Goal: Task Accomplishment & Management: Manage account settings

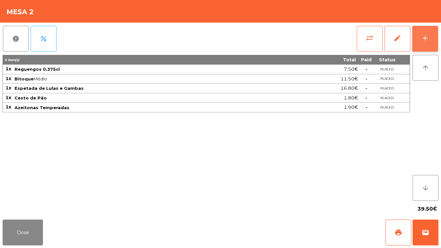
click at [424, 34] on div "add" at bounding box center [426, 38] width 8 height 8
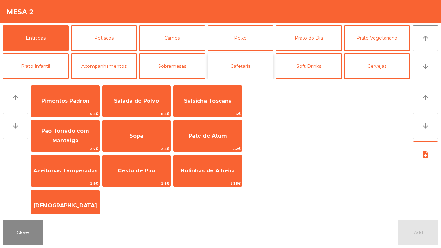
click at [254, 63] on button "Cafetaria" at bounding box center [241, 66] width 66 height 26
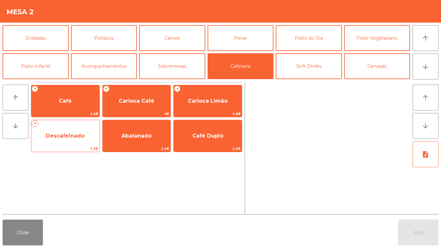
click at [64, 136] on span "Descafeinado" at bounding box center [65, 136] width 39 height 6
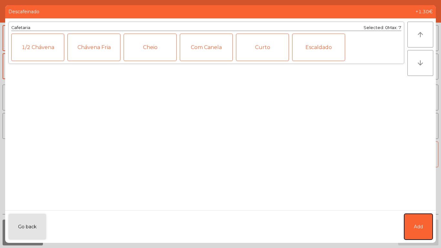
click at [431, 224] on button "Add" at bounding box center [418, 227] width 28 height 26
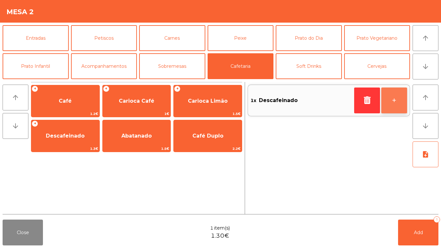
click at [392, 102] on button "+" at bounding box center [394, 101] width 26 height 26
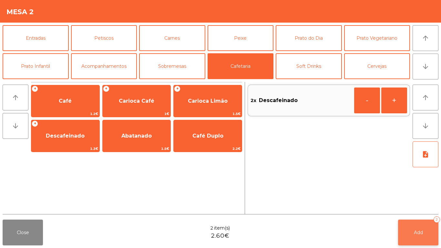
click at [426, 221] on button "Add 2" at bounding box center [418, 233] width 40 height 26
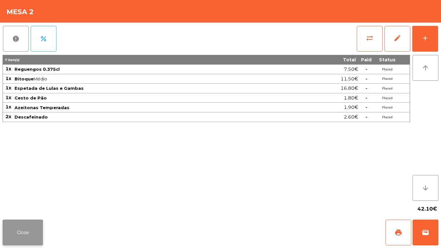
click at [25, 240] on button "Close" at bounding box center [23, 233] width 40 height 26
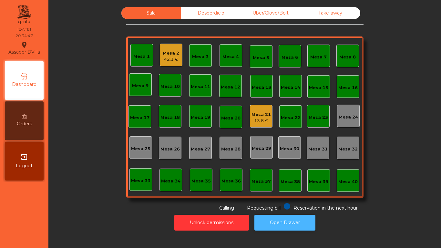
click at [277, 217] on button "Open Drawer" at bounding box center [285, 223] width 61 height 16
click at [165, 56] on div "Mesa 2 42.1 €" at bounding box center [171, 56] width 16 height 13
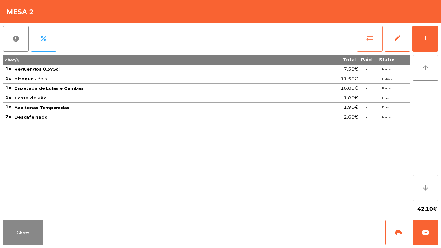
click at [366, 45] on button "sync_alt" at bounding box center [370, 39] width 26 height 26
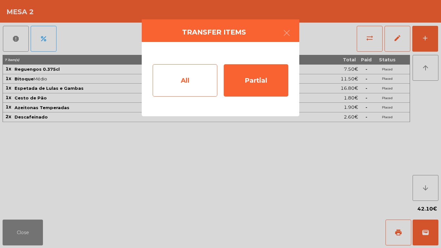
click at [193, 77] on div "All" at bounding box center [185, 80] width 65 height 32
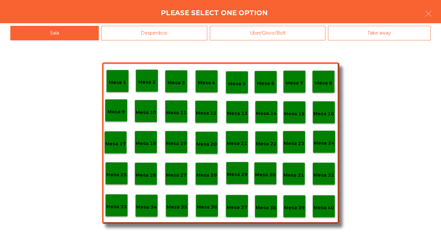
click at [324, 205] on p "Mesa 40" at bounding box center [324, 207] width 21 height 7
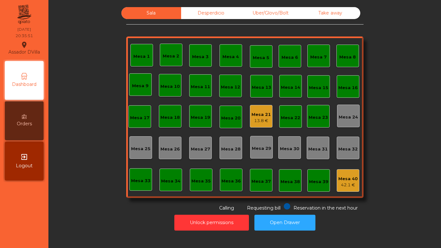
click at [200, 19] on div "Sala Desperdicio Uber/Glovo/Bolt Take away Mesa 1 Mesa 2 [GEOGRAPHIC_DATA] 4 [G…" at bounding box center [244, 109] width 237 height 204
click at [200, 10] on div "Desperdicio" at bounding box center [211, 13] width 60 height 12
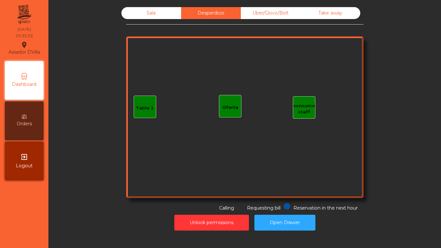
drag, startPoint x: 263, startPoint y: 11, endPoint x: 313, endPoint y: 3, distance: 51.3
click at [263, 11] on div "Uber/Glovo/Bolt" at bounding box center [271, 13] width 60 height 12
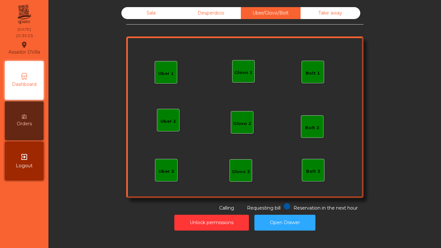
drag, startPoint x: 324, startPoint y: 10, endPoint x: 279, endPoint y: 9, distance: 45.2
click at [324, 10] on div "Take away" at bounding box center [331, 13] width 60 height 12
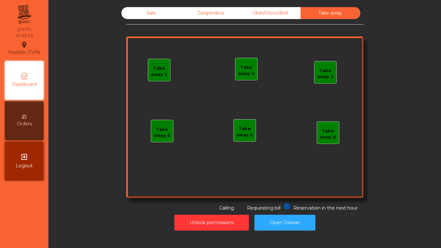
click at [126, 9] on div "Sala" at bounding box center [151, 13] width 60 height 12
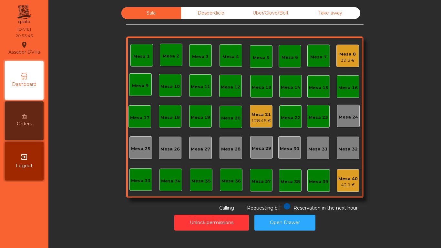
click at [260, 114] on div "Mesa 21" at bounding box center [261, 114] width 20 height 6
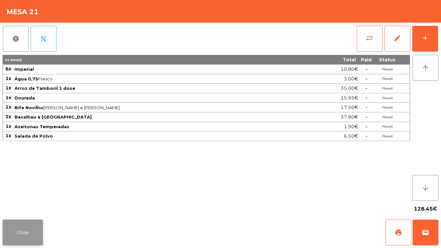
click at [25, 233] on button "Close" at bounding box center [23, 233] width 40 height 26
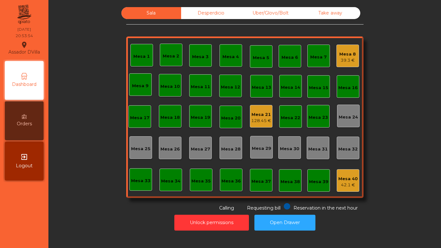
click at [255, 115] on div "Mesa 21" at bounding box center [261, 114] width 20 height 6
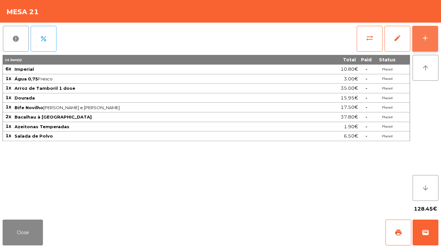
click at [416, 37] on button "add" at bounding box center [425, 39] width 26 height 26
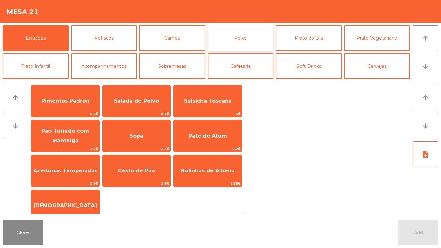
click at [268, 45] on button "Peixe" at bounding box center [241, 38] width 66 height 26
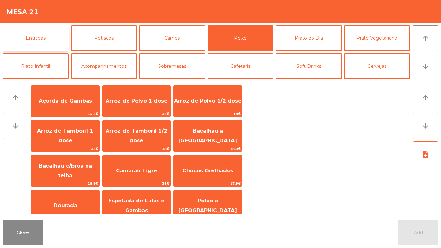
click at [38, 49] on button "Entradas" at bounding box center [36, 38] width 66 height 26
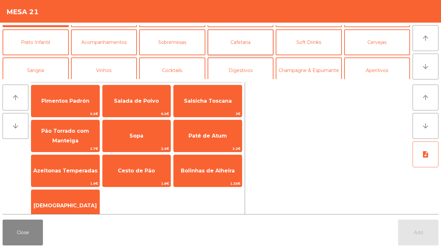
scroll to position [56, 0]
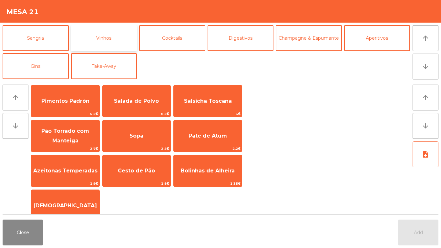
click at [100, 44] on button "Vinhos" at bounding box center [104, 38] width 66 height 26
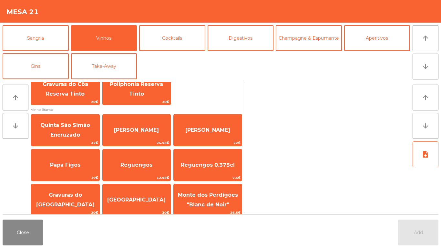
scroll to position [226, 0]
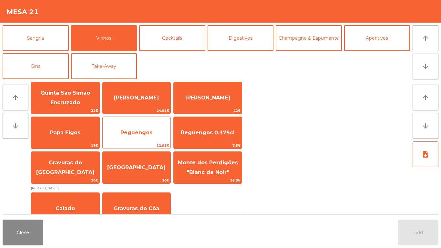
click at [146, 134] on span "Reguengos" at bounding box center [136, 133] width 32 height 6
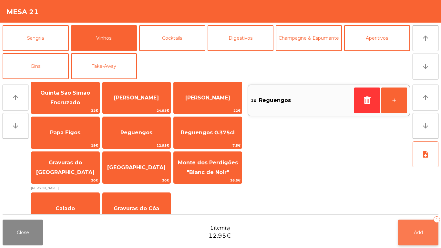
click at [406, 226] on button "Add 1" at bounding box center [418, 233] width 40 height 26
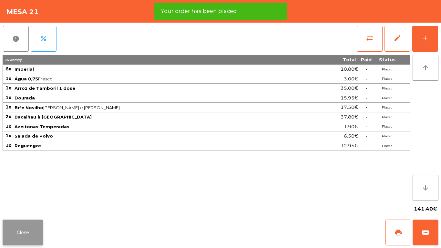
click at [15, 231] on button "Close" at bounding box center [23, 233] width 40 height 26
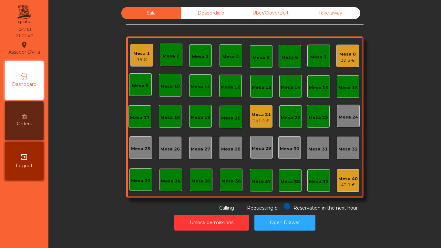
click at [144, 64] on div "Mesa 1 35 €" at bounding box center [141, 55] width 23 height 23
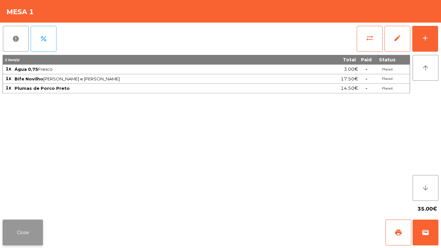
click at [14, 226] on button "Close" at bounding box center [23, 233] width 40 height 26
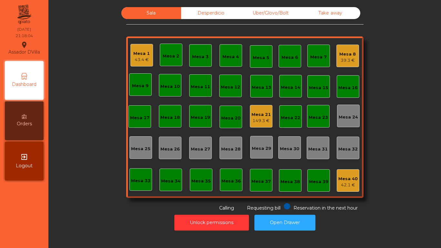
click at [253, 109] on div "Mesa 21 149.3 €" at bounding box center [261, 116] width 19 height 15
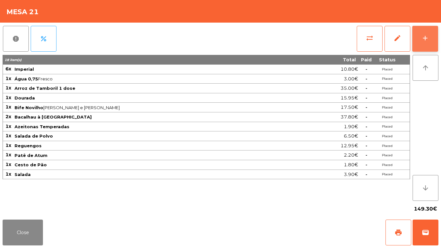
click at [416, 35] on button "add" at bounding box center [425, 39] width 26 height 26
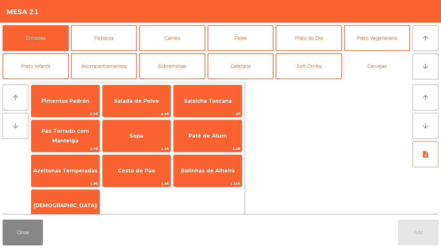
click at [392, 62] on button "Cervejas" at bounding box center [377, 66] width 66 height 26
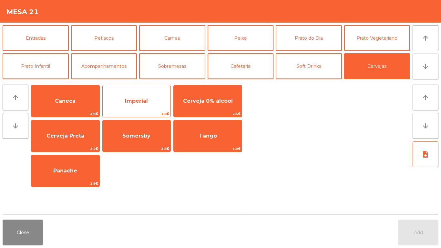
click at [135, 104] on span "Imperial" at bounding box center [136, 101] width 23 height 6
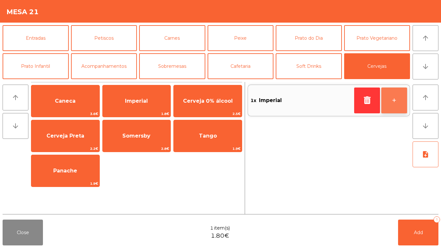
click at [399, 100] on button "+" at bounding box center [394, 101] width 26 height 26
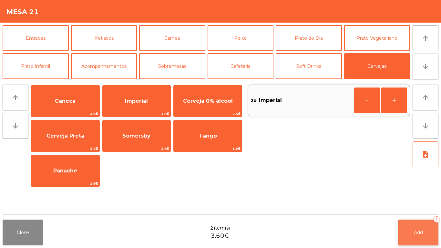
click at [414, 230] on span "Add" at bounding box center [418, 233] width 9 height 6
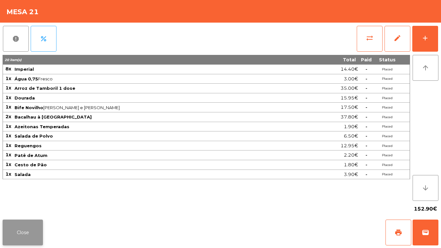
click at [25, 238] on button "Close" at bounding box center [23, 233] width 40 height 26
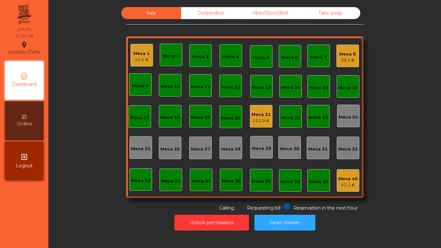
click at [137, 53] on div "Mesa 1" at bounding box center [141, 53] width 16 height 6
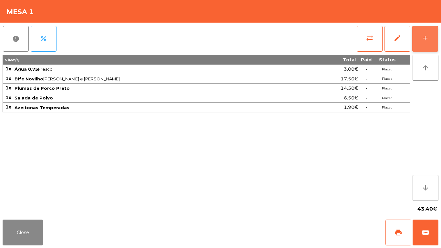
click at [430, 34] on button "add" at bounding box center [425, 39] width 26 height 26
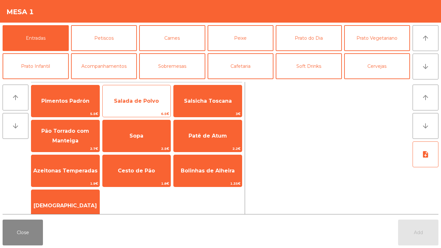
click at [145, 106] on span "Salada de Polvo" at bounding box center [137, 100] width 68 height 17
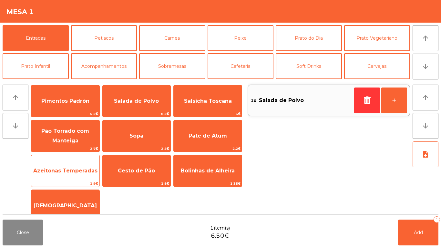
click at [75, 168] on span "Azeitonas Temperadas" at bounding box center [65, 171] width 64 height 6
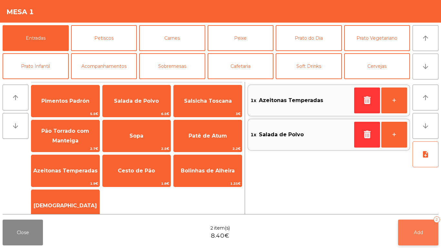
click at [415, 238] on button "Add 2" at bounding box center [418, 233] width 40 height 26
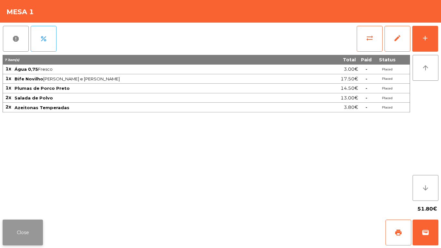
click at [23, 239] on button "Close" at bounding box center [23, 233] width 40 height 26
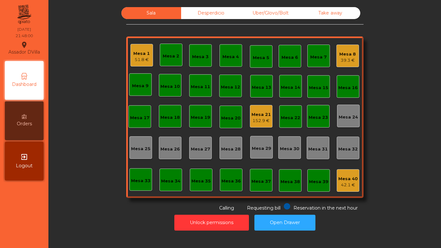
click at [193, 10] on div "Desperdicio" at bounding box center [211, 13] width 60 height 12
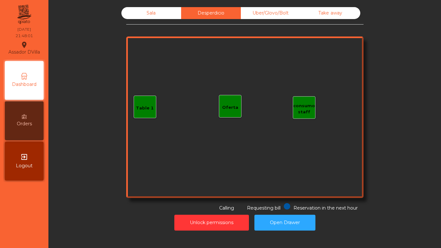
drag, startPoint x: 279, startPoint y: 11, endPoint x: 288, endPoint y: 12, distance: 9.1
click at [279, 11] on div "Uber/Glovo/Bolt" at bounding box center [271, 13] width 60 height 12
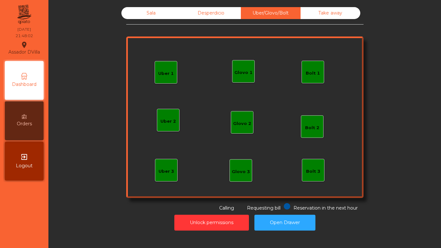
drag, startPoint x: 317, startPoint y: 16, endPoint x: 268, endPoint y: 16, distance: 49.1
click at [317, 16] on div "Take away" at bounding box center [331, 13] width 60 height 12
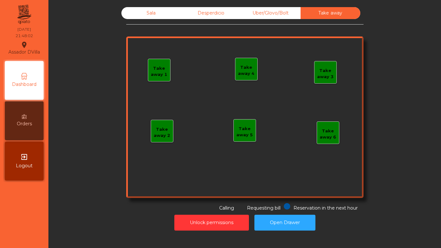
click at [145, 11] on div "Sala" at bounding box center [151, 13] width 60 height 12
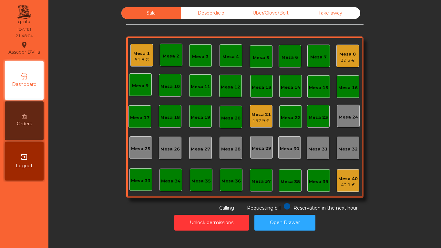
click at [266, 112] on div "Mesa 21" at bounding box center [261, 114] width 19 height 6
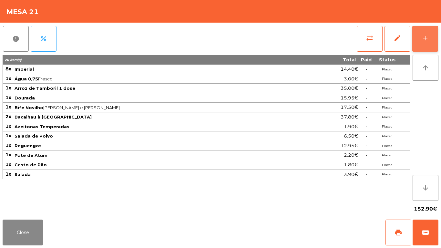
drag, startPoint x: 422, startPoint y: 38, endPoint x: 419, endPoint y: 39, distance: 3.4
click at [423, 38] on div "add" at bounding box center [426, 38] width 8 height 8
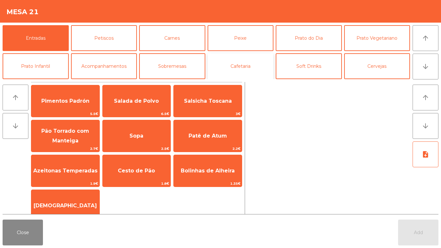
click at [258, 71] on button "Cafetaria" at bounding box center [241, 66] width 66 height 26
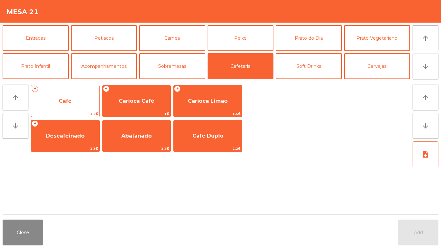
click at [75, 96] on span "Café" at bounding box center [65, 100] width 68 height 17
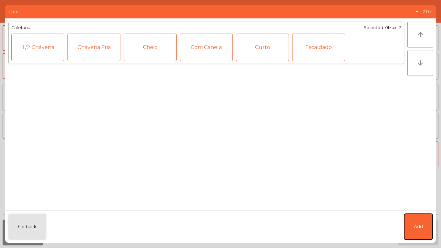
click at [428, 225] on button "Add" at bounding box center [418, 227] width 28 height 26
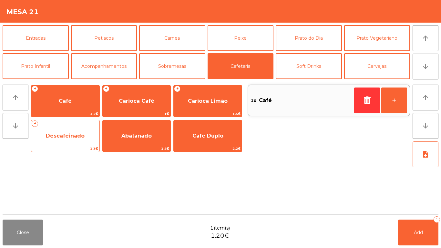
click at [75, 136] on span "Descafeinado" at bounding box center [65, 136] width 39 height 6
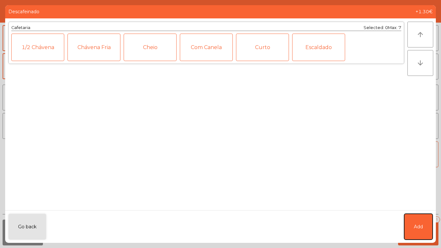
click at [426, 222] on button "Add" at bounding box center [418, 227] width 28 height 26
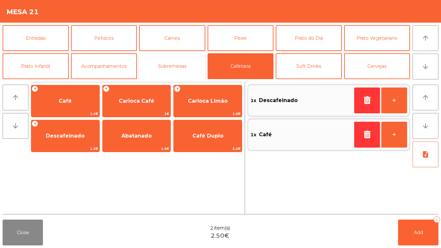
click at [182, 60] on button "Sobremesas" at bounding box center [172, 66] width 66 height 26
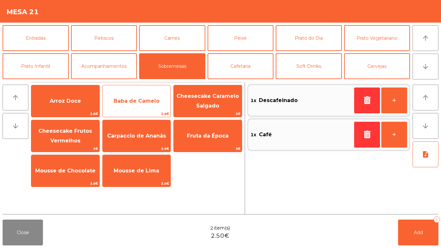
click at [149, 102] on span "Baba de Camelo" at bounding box center [137, 101] width 46 height 6
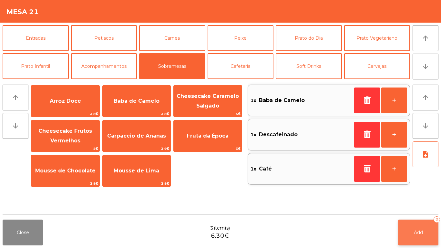
click at [419, 223] on button "Add 3" at bounding box center [418, 233] width 40 height 26
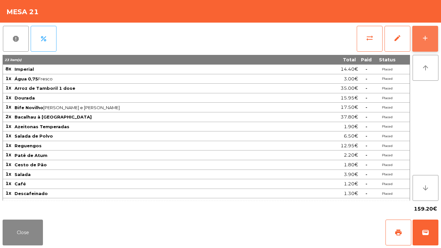
click at [429, 36] on div "add" at bounding box center [426, 38] width 8 height 8
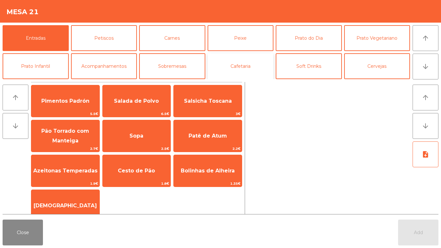
click at [238, 68] on button "Cafetaria" at bounding box center [241, 66] width 66 height 26
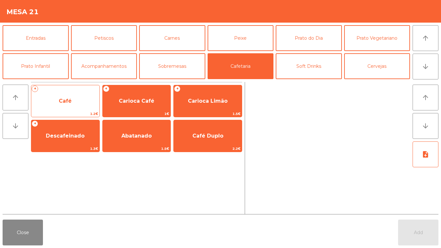
click at [66, 103] on span "Café" at bounding box center [65, 101] width 13 height 6
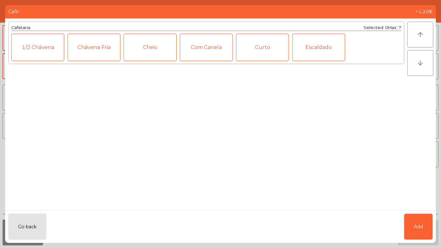
click at [261, 55] on div "Curto" at bounding box center [262, 47] width 53 height 27
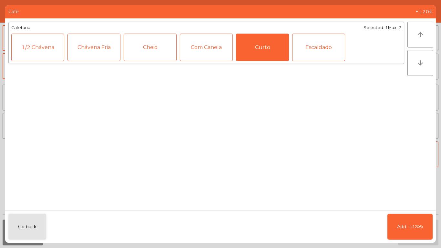
click at [152, 51] on div "Cheio" at bounding box center [150, 47] width 53 height 27
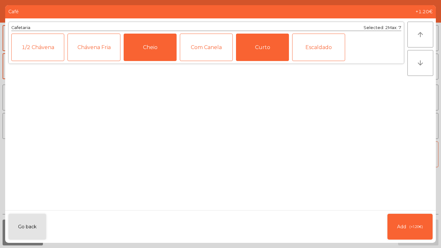
click at [257, 53] on div "Curto" at bounding box center [262, 47] width 53 height 27
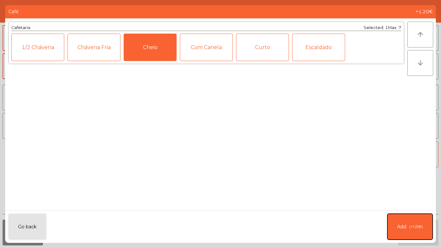
click at [419, 226] on span "(+1.20€)" at bounding box center [417, 226] width 14 height 5
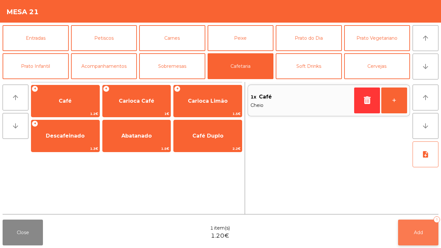
click at [436, 233] on button "Add 1" at bounding box center [418, 233] width 40 height 26
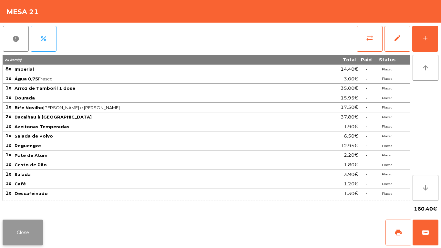
click at [23, 221] on button "Close" at bounding box center [23, 233] width 40 height 26
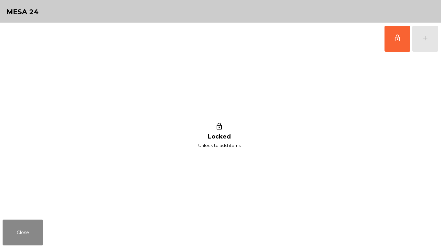
click at [273, 216] on div "lock_outline Locked Unlock to add items" at bounding box center [219, 136] width 433 height 162
drag, startPoint x: 14, startPoint y: 229, endPoint x: 195, endPoint y: 246, distance: 182.7
click at [14, 228] on button "Close" at bounding box center [23, 233] width 40 height 26
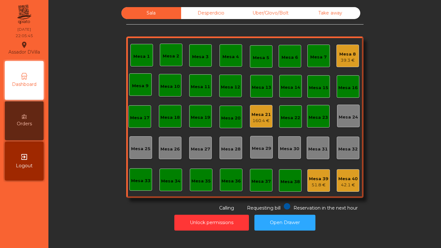
click at [292, 214] on div "Unlock permissions Open Drawer" at bounding box center [244, 223] width 375 height 22
click at [292, 216] on button "Open Drawer" at bounding box center [285, 223] width 61 height 16
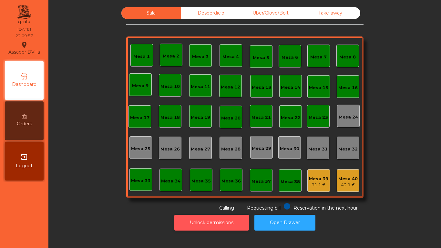
click at [210, 229] on button "Unlock permissions" at bounding box center [211, 223] width 75 height 16
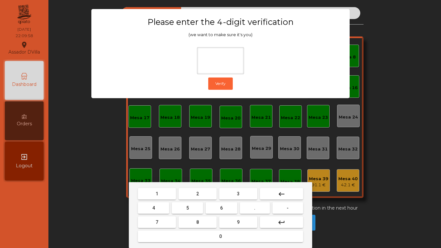
click at [189, 197] on button "2" at bounding box center [198, 194] width 38 height 12
click at [151, 209] on button "4" at bounding box center [153, 208] width 31 height 12
click at [232, 205] on button "6" at bounding box center [221, 208] width 31 height 12
click at [238, 223] on span "9" at bounding box center [238, 222] width 3 height 5
type input "****"
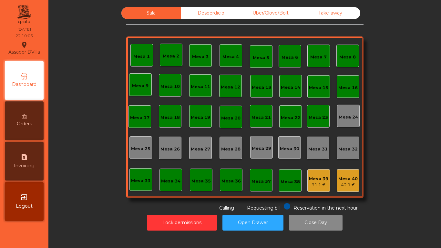
click at [17, 153] on div "request_page Invoicing" at bounding box center [24, 161] width 39 height 39
select select "*"
select select "****"
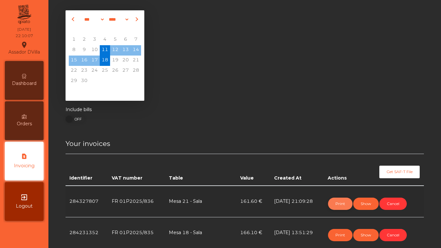
click at [347, 207] on button "Print" at bounding box center [340, 204] width 25 height 12
click at [30, 69] on div "Dashboard" at bounding box center [24, 80] width 39 height 39
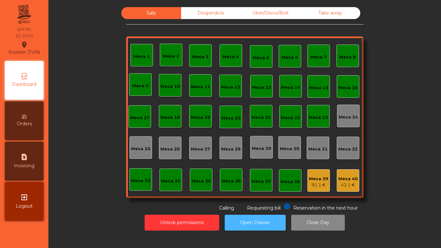
click at [251, 216] on button "Open Drawer" at bounding box center [255, 223] width 61 height 16
click at [347, 173] on div "Mesa 40 42.1 €" at bounding box center [348, 180] width 19 height 15
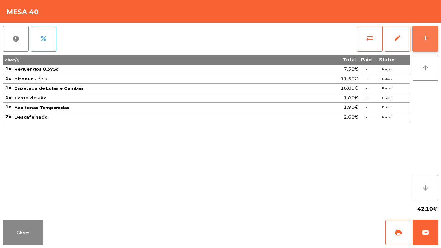
click at [420, 47] on button "add" at bounding box center [425, 39] width 26 height 26
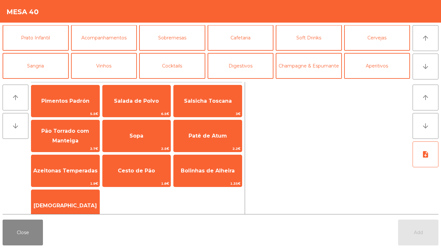
scroll to position [56, 0]
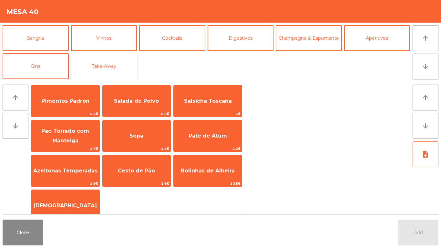
drag, startPoint x: 109, startPoint y: 60, endPoint x: 111, endPoint y: 64, distance: 4.6
click at [109, 60] on button "Take-Away" at bounding box center [104, 66] width 66 height 26
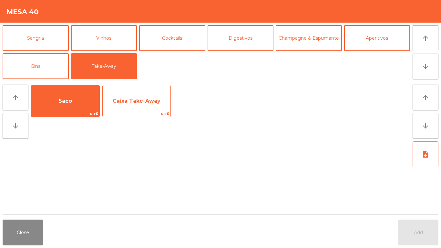
click at [144, 113] on span "0.5€" at bounding box center [137, 114] width 68 height 6
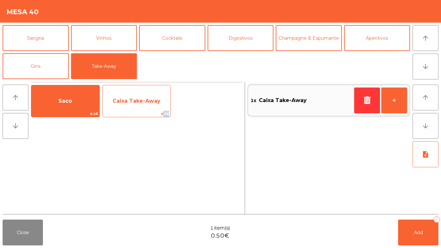
click at [144, 113] on span "0.5€" at bounding box center [137, 114] width 68 height 6
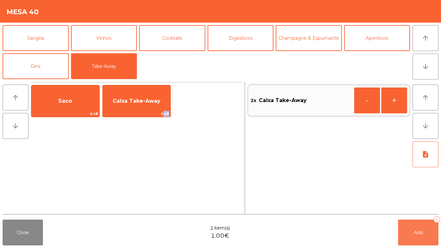
drag, startPoint x: 422, startPoint y: 237, endPoint x: 412, endPoint y: 239, distance: 9.5
click at [420, 237] on button "Add 2" at bounding box center [418, 233] width 40 height 26
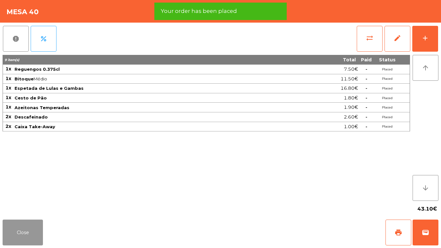
click at [27, 234] on button "Close" at bounding box center [23, 233] width 40 height 26
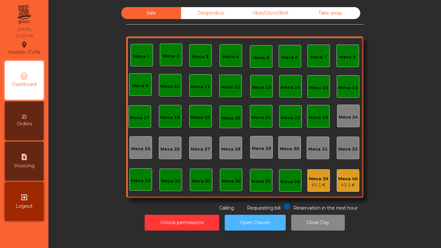
click at [255, 222] on button "Open Drawer" at bounding box center [255, 223] width 61 height 16
click at [238, 221] on button "Open Drawer" at bounding box center [255, 223] width 61 height 16
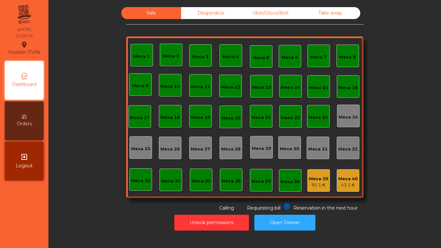
click at [189, 59] on div "Mesa 3" at bounding box center [200, 55] width 23 height 23
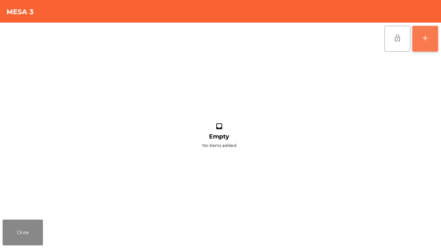
click at [427, 39] on div "add" at bounding box center [426, 38] width 8 height 8
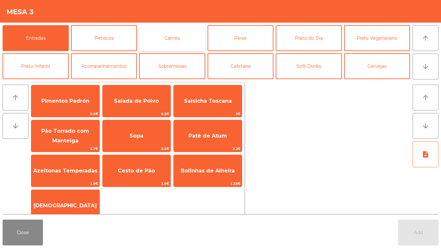
click at [164, 36] on button "Carnes" at bounding box center [172, 38] width 66 height 26
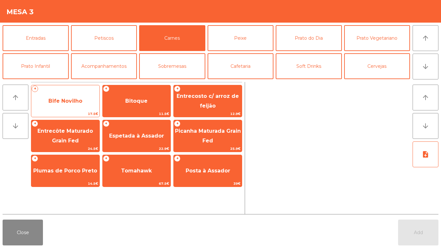
click at [76, 93] on span "Bife Novilho" at bounding box center [65, 100] width 68 height 17
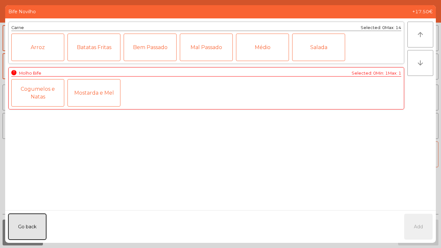
click at [38, 218] on button "Go back" at bounding box center [27, 227] width 38 height 26
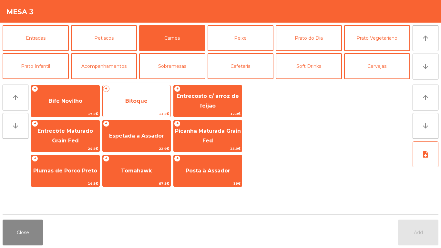
click at [148, 92] on span "Bitoque" at bounding box center [137, 100] width 68 height 17
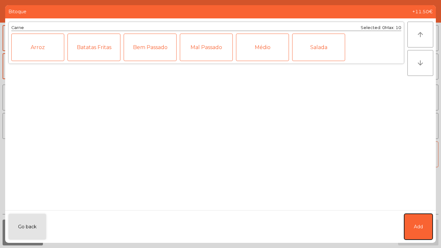
click at [421, 224] on span "Add" at bounding box center [418, 227] width 9 height 7
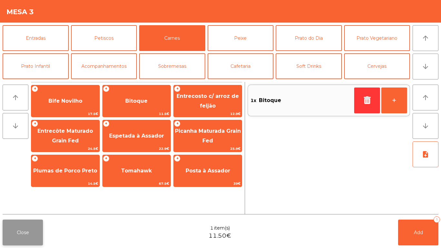
click at [28, 231] on button "Close" at bounding box center [23, 233] width 40 height 26
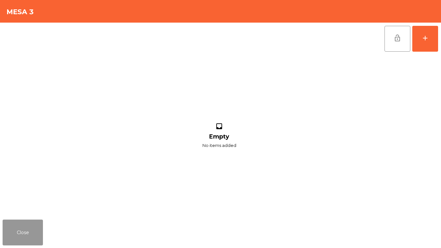
click at [28, 231] on button "Close" at bounding box center [23, 233] width 40 height 26
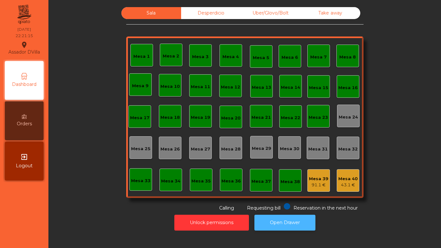
click at [275, 219] on button "Open Drawer" at bounding box center [285, 223] width 61 height 16
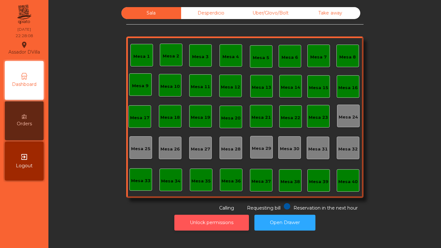
click at [197, 224] on button "Unlock permissions" at bounding box center [211, 223] width 75 height 16
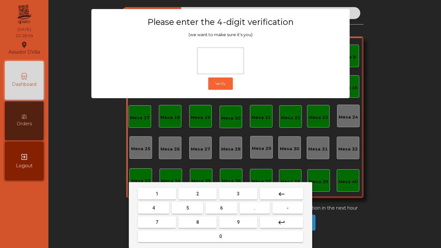
click at [194, 200] on mat-keyboard-key "2" at bounding box center [197, 194] width 41 height 14
drag, startPoint x: 194, startPoint y: 196, endPoint x: 157, endPoint y: 204, distance: 38.2
click at [194, 196] on button "2" at bounding box center [198, 194] width 38 height 12
drag, startPoint x: 155, startPoint y: 207, endPoint x: 272, endPoint y: 207, distance: 116.9
click at [167, 207] on button "4" at bounding box center [153, 208] width 31 height 12
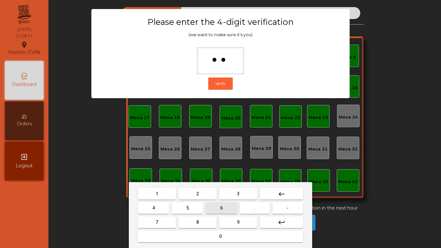
drag, startPoint x: 219, startPoint y: 209, endPoint x: 244, endPoint y: 222, distance: 27.2
click at [222, 211] on button "6" at bounding box center [221, 208] width 31 height 12
click at [244, 222] on button "9" at bounding box center [238, 222] width 38 height 12
type input "****"
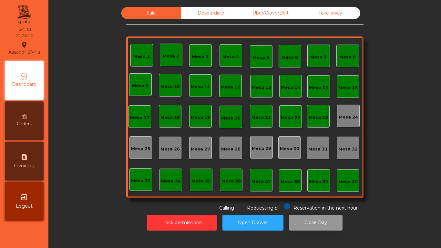
click at [313, 219] on button "Close Day" at bounding box center [316, 223] width 54 height 16
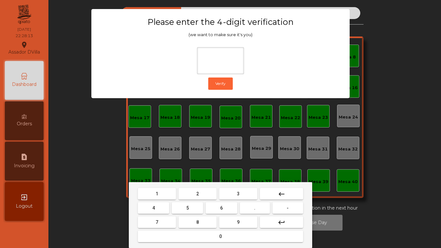
drag, startPoint x: 200, startPoint y: 194, endPoint x: 166, endPoint y: 201, distance: 34.0
click at [199, 194] on button "2" at bounding box center [198, 194] width 38 height 12
drag, startPoint x: 163, startPoint y: 203, endPoint x: 215, endPoint y: 205, distance: 51.4
click at [164, 204] on button "4" at bounding box center [153, 208] width 31 height 12
drag, startPoint x: 216, startPoint y: 205, endPoint x: 220, endPoint y: 209, distance: 5.0
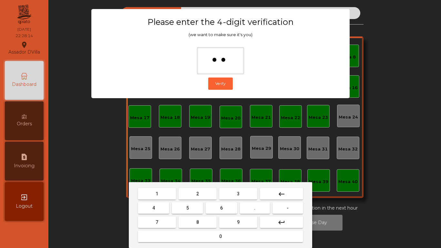
click at [217, 206] on button "6" at bounding box center [221, 208] width 31 height 12
click at [232, 219] on button "9" at bounding box center [238, 222] width 38 height 12
type input "****"
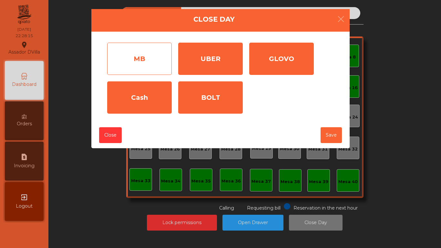
click at [145, 57] on div "MB" at bounding box center [139, 59] width 65 height 32
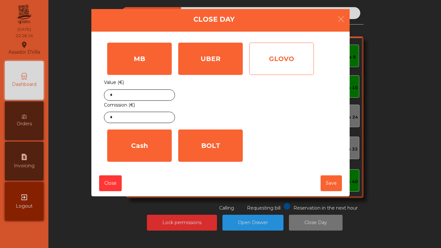
drag, startPoint x: 205, startPoint y: 66, endPoint x: 251, endPoint y: 70, distance: 46.3
click at [214, 70] on div "UBER" at bounding box center [210, 59] width 65 height 32
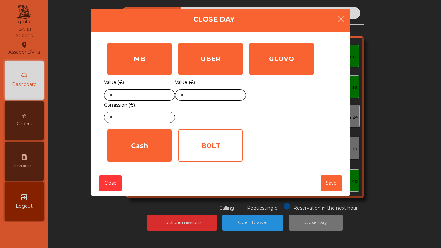
drag, startPoint x: 255, startPoint y: 70, endPoint x: 221, endPoint y: 153, distance: 90.2
click at [255, 71] on div "GLOVO" at bounding box center [281, 59] width 65 height 32
drag, startPoint x: 207, startPoint y: 166, endPoint x: 190, endPoint y: 155, distance: 20.1
click at [205, 165] on div "BOLT Value (€) *" at bounding box center [210, 145] width 71 height 39
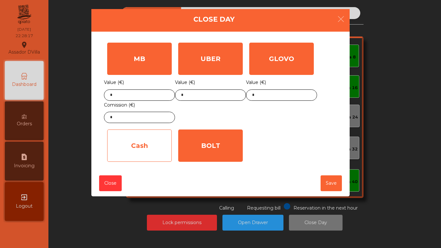
click at [156, 151] on div "Cash" at bounding box center [139, 146] width 65 height 32
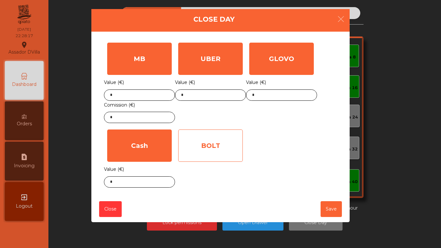
drag, startPoint x: 218, startPoint y: 173, endPoint x: 210, endPoint y: 150, distance: 25.0
click at [216, 164] on div "BOLT Value (€) *" at bounding box center [210, 158] width 71 height 65
click at [210, 150] on div "BOLT" at bounding box center [210, 146] width 65 height 32
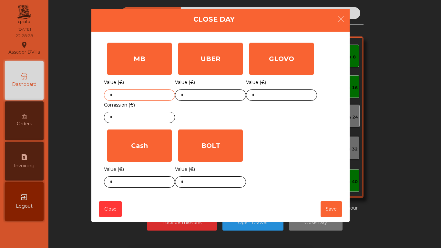
click at [147, 93] on input "*" at bounding box center [139, 94] width 71 height 11
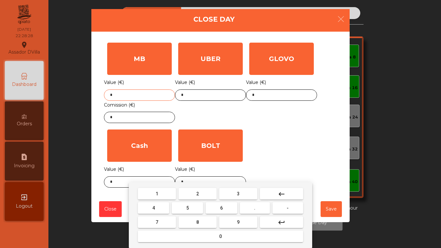
click at [147, 92] on input "*" at bounding box center [139, 94] width 71 height 11
type input "******"
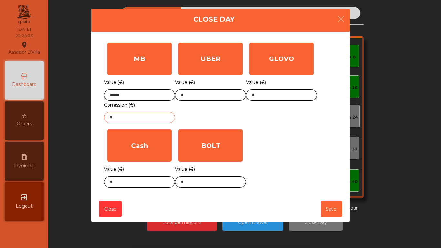
click at [149, 115] on input "*" at bounding box center [139, 117] width 71 height 11
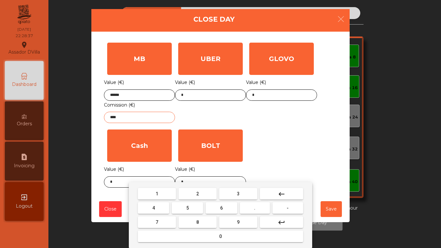
type input "****"
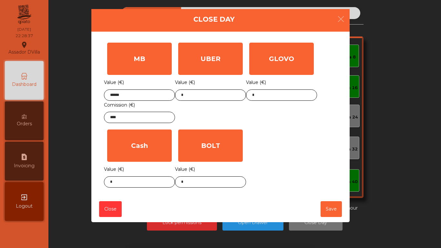
click at [255, 118] on div "GLOVO Value (€) *" at bounding box center [281, 82] width 71 height 87
click at [211, 182] on body "Assador DVilla location_on [DATE] 22:28:37 Dashboard Orders request_page Invoic…" at bounding box center [220, 124] width 441 height 248
click at [211, 182] on div "1 2 3 keyboard_backspace 4 5 6 . - 7 8 9 keyboard_return 0" at bounding box center [220, 215] width 441 height 66
click at [211, 182] on body "Assador DVilla location_on [DATE] 22:28:38 Dashboard Orders request_page Invoic…" at bounding box center [220, 124] width 441 height 248
click at [281, 163] on div "MB Value (€) ****** Comission (€) **** UBER Value (€) * GLOVO Value (€) * Cash …" at bounding box center [220, 114] width 233 height 151
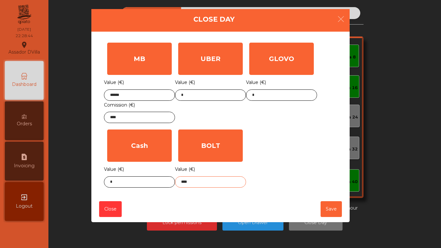
click at [196, 186] on body "Assador DVilla location_on [DATE] 22:28:44 Dashboard Orders request_page Invoic…" at bounding box center [220, 124] width 441 height 248
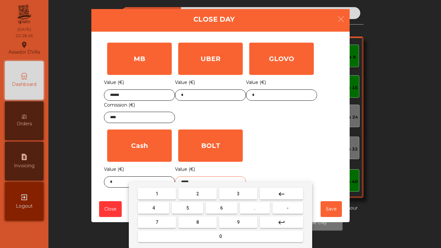
type input "*****"
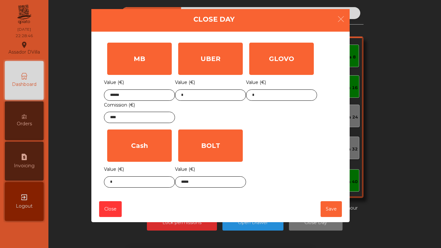
click at [263, 138] on div "MB Value (€) ****** Comission (€) **** UBER Value (€) * GLOVO Value (€) * Cash …" at bounding box center [220, 114] width 233 height 151
click at [150, 178] on input "*" at bounding box center [139, 181] width 71 height 11
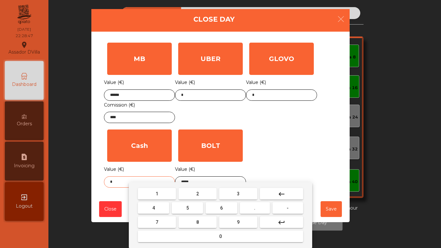
click at [150, 178] on input "*" at bounding box center [139, 181] width 71 height 11
type input "****"
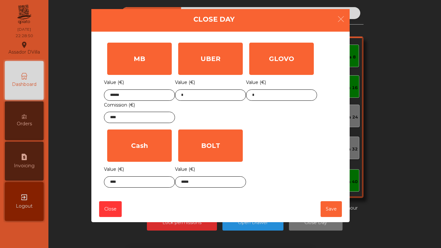
click at [281, 140] on div "MB Value (€) ****** Comission (€) **** UBER Value (€) * GLOVO Value (€) * Cash …" at bounding box center [220, 114] width 233 height 151
click at [328, 209] on button "Save" at bounding box center [331, 209] width 21 height 16
